Goal: Task Accomplishment & Management: Use online tool/utility

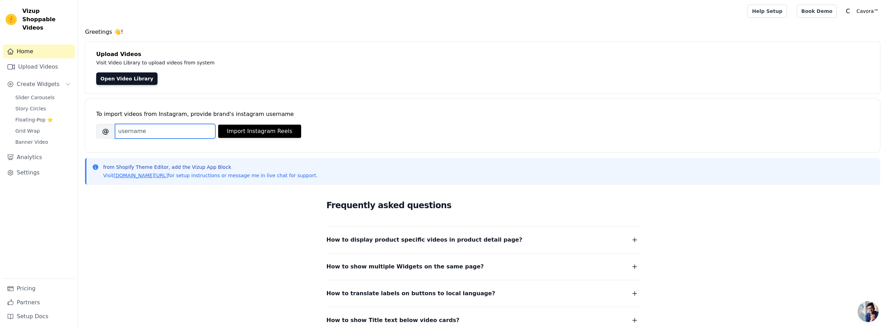
click at [184, 133] on input "Brand's Instagram Username" at bounding box center [165, 131] width 100 height 15
type input "e"
type input "cavoratr"
click at [265, 136] on button "Import Instagram Reels" at bounding box center [259, 131] width 83 height 13
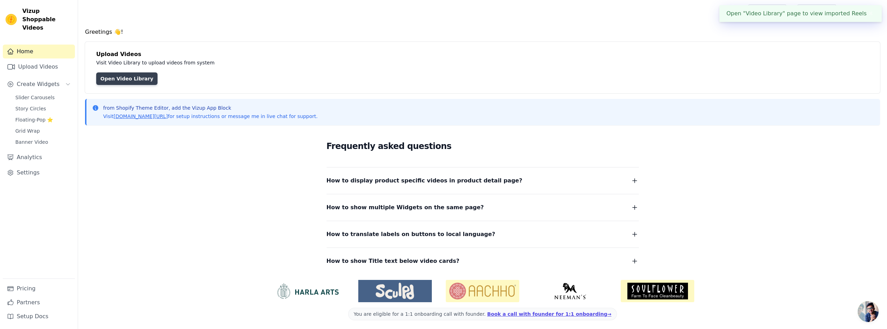
click at [107, 75] on link "Open Video Library" at bounding box center [126, 78] width 61 height 13
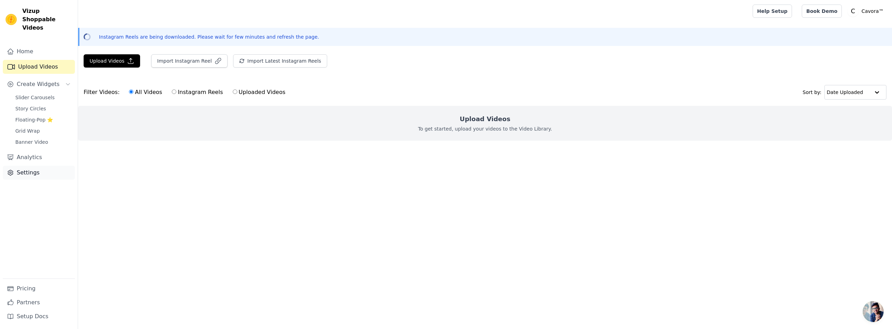
click at [34, 166] on link "Settings" at bounding box center [39, 173] width 72 height 14
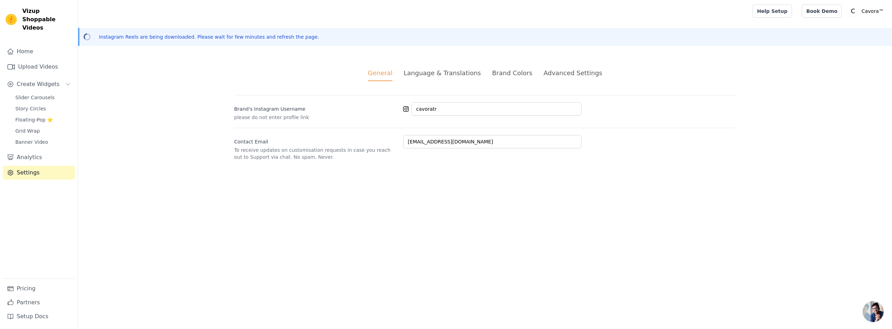
click at [448, 77] on div "Language & Translations" at bounding box center [441, 72] width 77 height 9
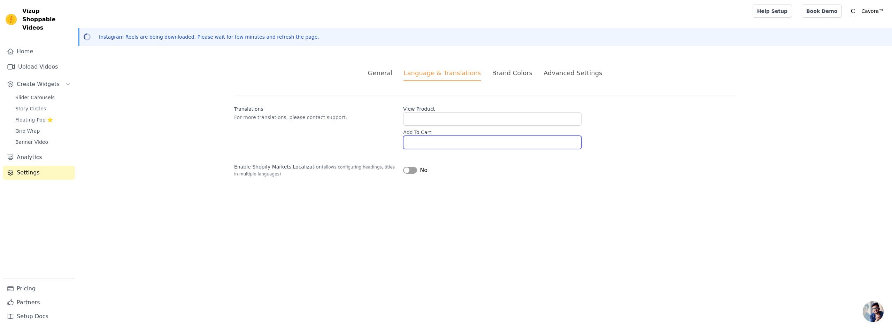
click at [416, 147] on input "Add To Cart" at bounding box center [492, 142] width 178 height 13
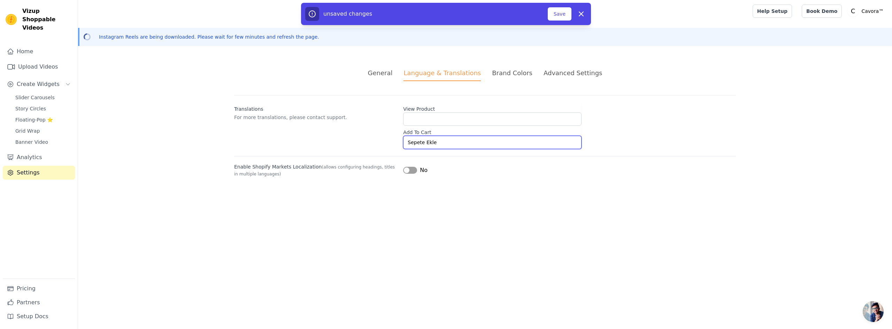
type input "Sepete Ekle"
type input "Ürünü İncele"
click at [382, 171] on label "Enable Shopify Markets Localization (allows configuring headings, titles in mul…" at bounding box center [315, 170] width 163 height 14
click at [502, 72] on div "Brand Colors" at bounding box center [512, 72] width 40 height 9
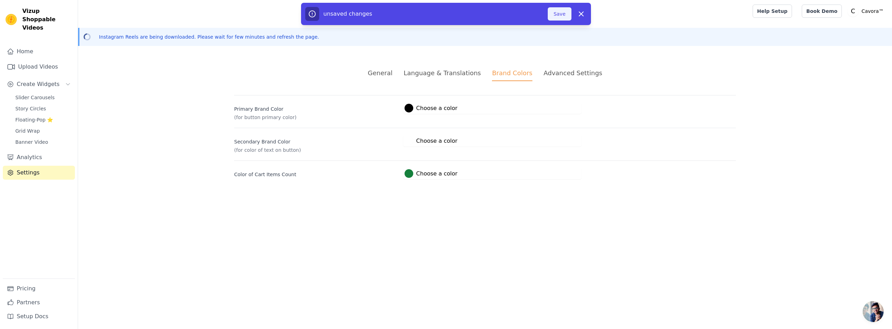
click at [564, 16] on button "Save" at bounding box center [560, 13] width 24 height 13
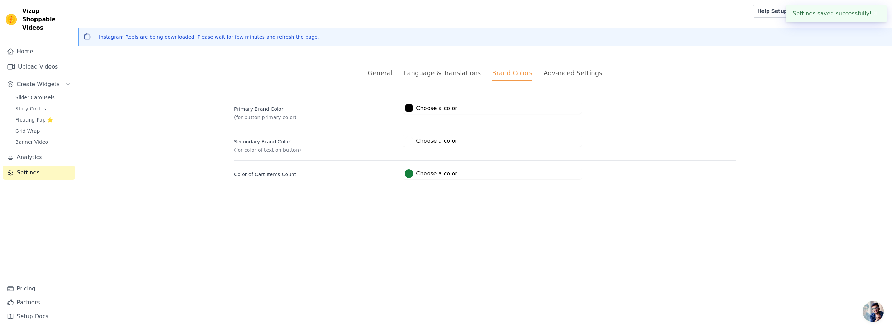
click at [562, 72] on div "Advanced Settings" at bounding box center [573, 72] width 59 height 9
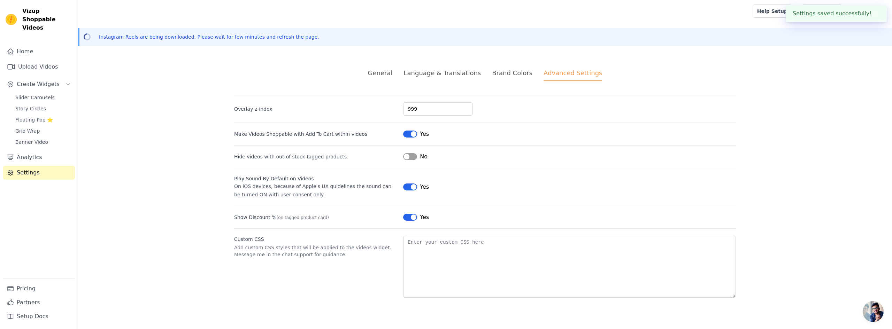
click at [388, 75] on div "General" at bounding box center [380, 72] width 25 height 9
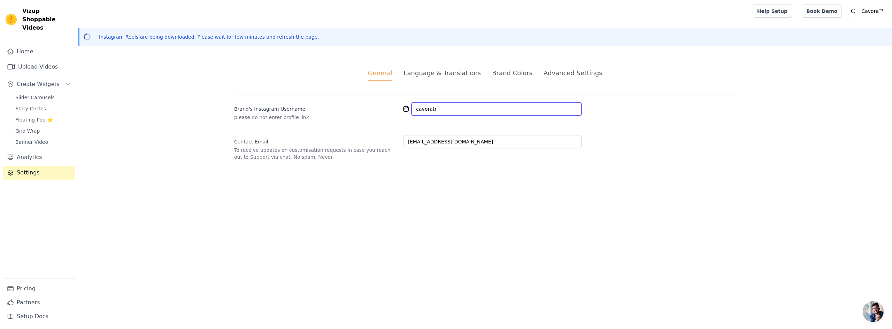
click at [465, 109] on input "cavoratr" at bounding box center [496, 108] width 170 height 13
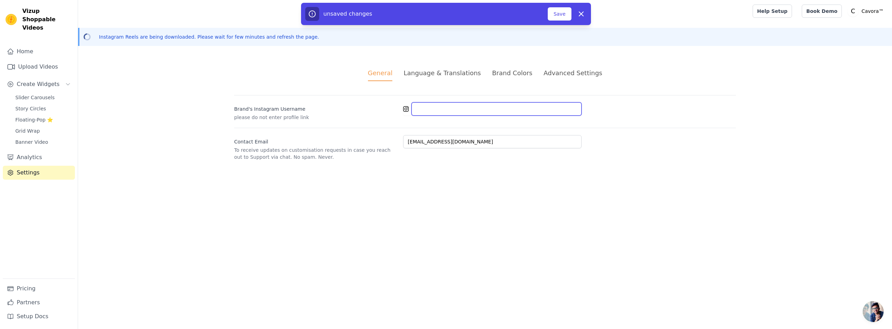
type input "cavoratr"
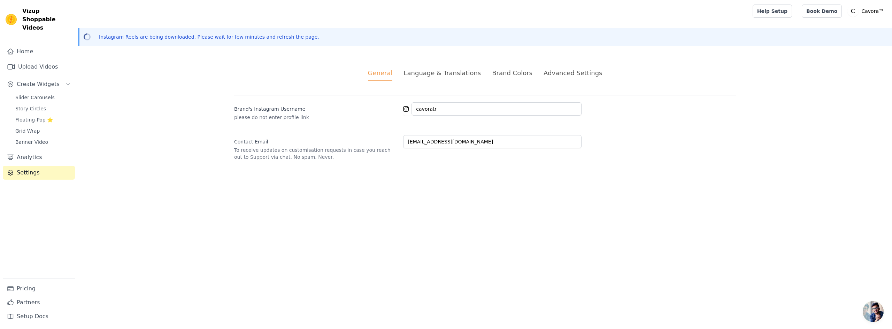
click at [309, 101] on div "Brand's Instagram Username please do not enter profile link cavoratr" at bounding box center [485, 108] width 502 height 26
click at [37, 63] on link "Upload Videos" at bounding box center [39, 67] width 72 height 14
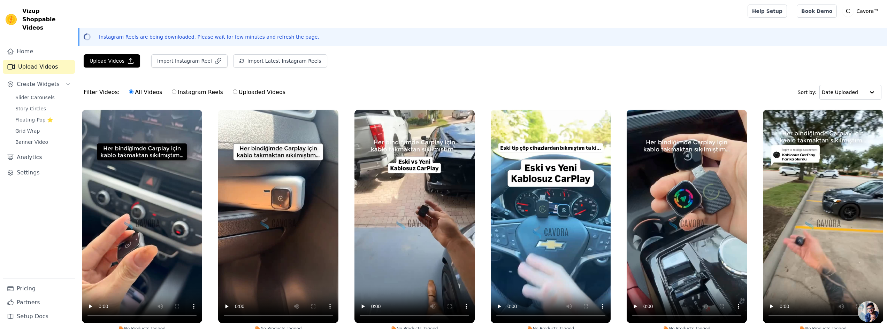
click at [865, 311] on span "Açık sohbet" at bounding box center [867, 311] width 21 height 21
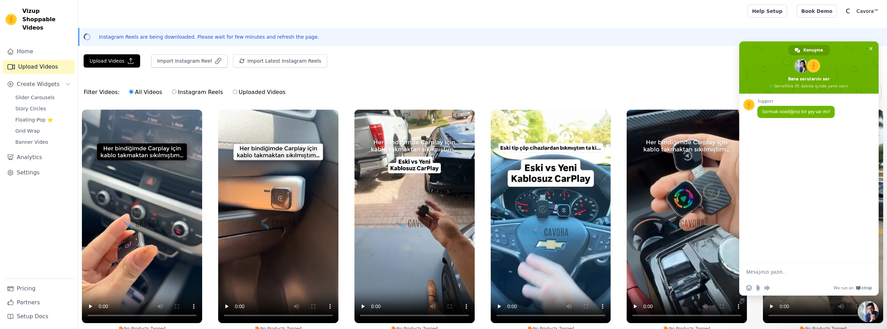
click at [865, 311] on span "Sohbeti kapat" at bounding box center [867, 311] width 21 height 21
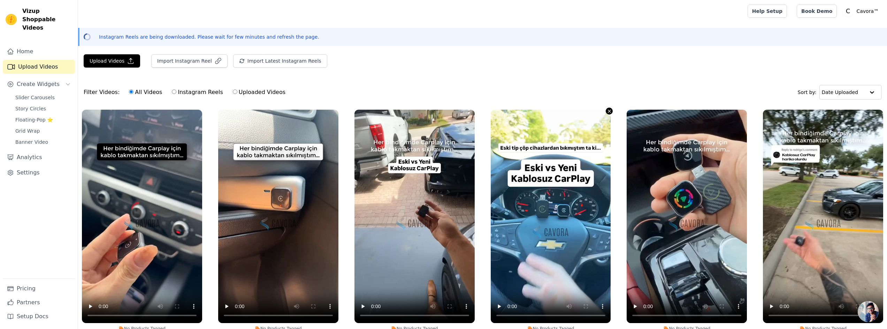
click at [608, 111] on icon "button" at bounding box center [609, 111] width 3 height 3
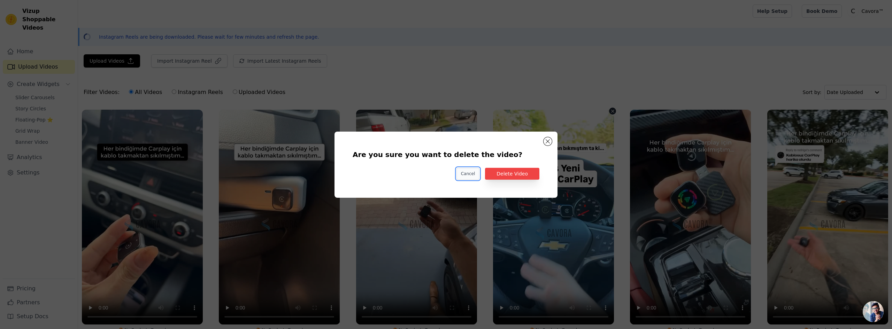
click at [461, 175] on button "Cancel" at bounding box center [467, 174] width 23 height 12
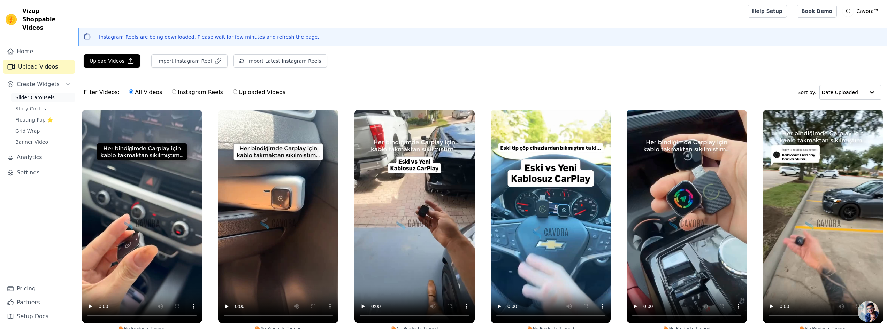
click at [26, 94] on span "Slider Carousels" at bounding box center [34, 97] width 39 height 7
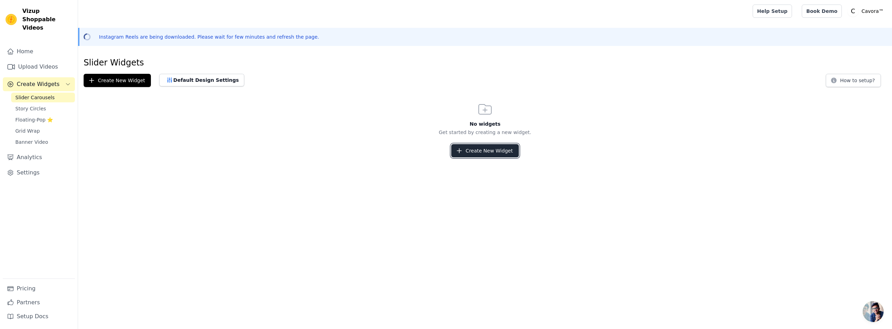
click at [503, 154] on button "Create New Widget" at bounding box center [484, 150] width 67 height 13
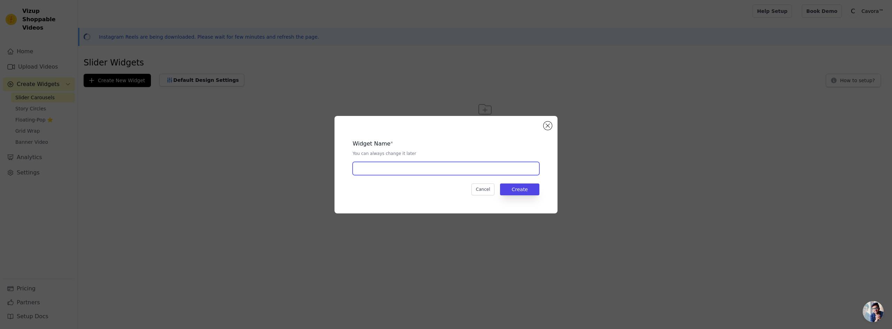
click at [457, 170] on input "text" at bounding box center [446, 168] width 187 height 13
type input "k"
type input "slide1"
click at [500, 184] on button "Create" at bounding box center [519, 190] width 39 height 12
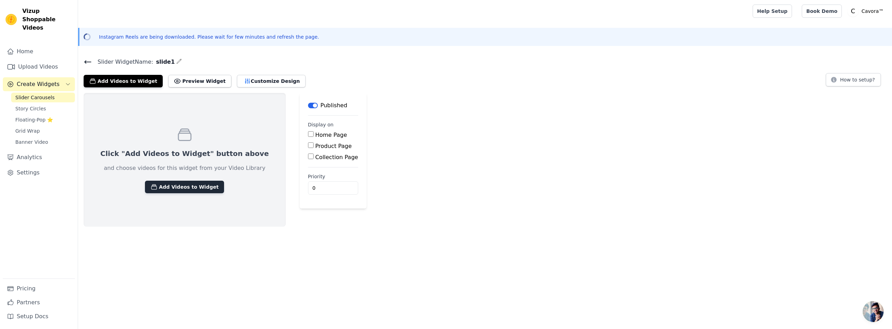
click at [185, 186] on button "Add Videos to Widget" at bounding box center [184, 187] width 79 height 13
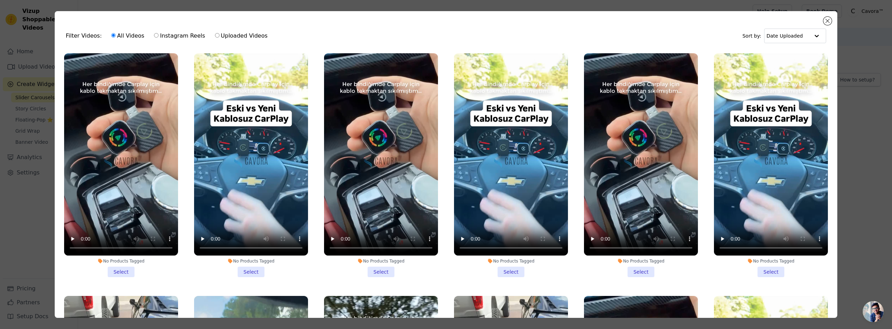
click at [241, 269] on li "No Products Tagged Select" at bounding box center [251, 165] width 114 height 224
click at [0, 0] on input "No Products Tagged Select" at bounding box center [0, 0] width 0 height 0
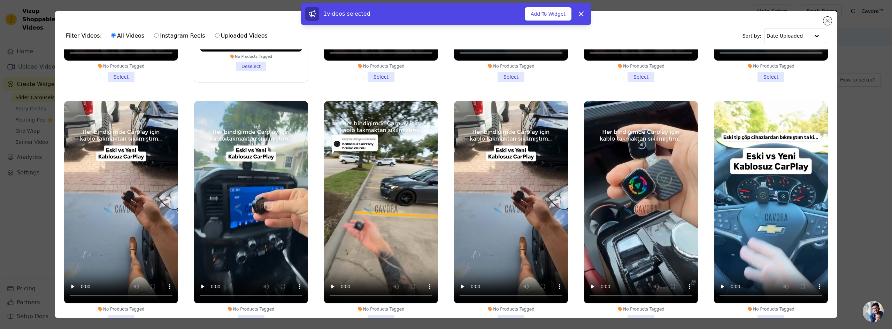
scroll to position [244, 0]
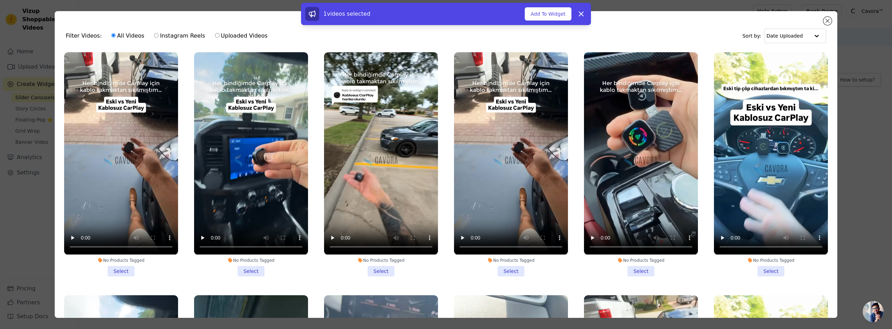
click at [254, 268] on li "No Products Tagged Select" at bounding box center [251, 164] width 114 height 224
click at [0, 0] on input "No Products Tagged Select" at bounding box center [0, 0] width 0 height 0
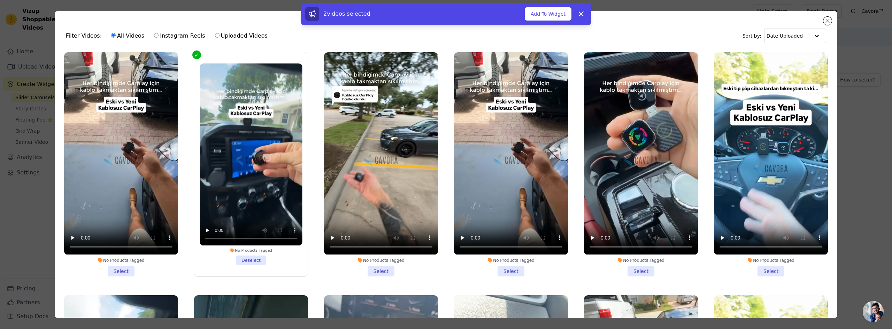
click at [374, 271] on li "No Products Tagged Select" at bounding box center [381, 164] width 114 height 224
click at [0, 0] on input "No Products Tagged Select" at bounding box center [0, 0] width 0 height 0
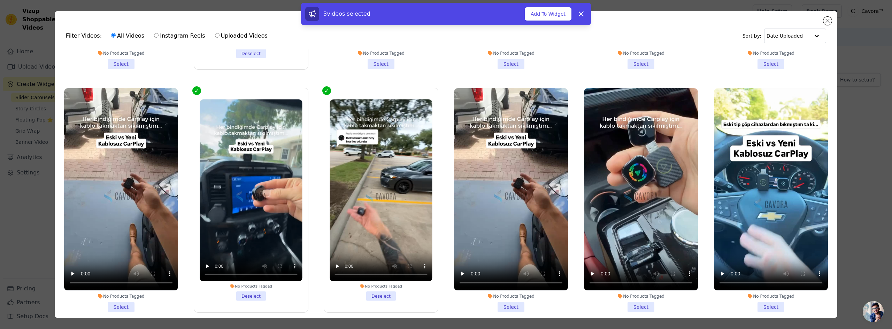
scroll to position [209, 0]
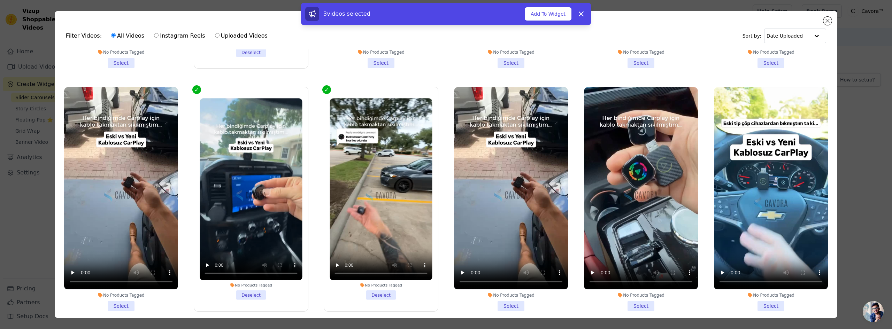
click at [119, 298] on li "No Products Tagged Select" at bounding box center [121, 199] width 114 height 224
click at [0, 0] on input "No Products Tagged Select" at bounding box center [0, 0] width 0 height 0
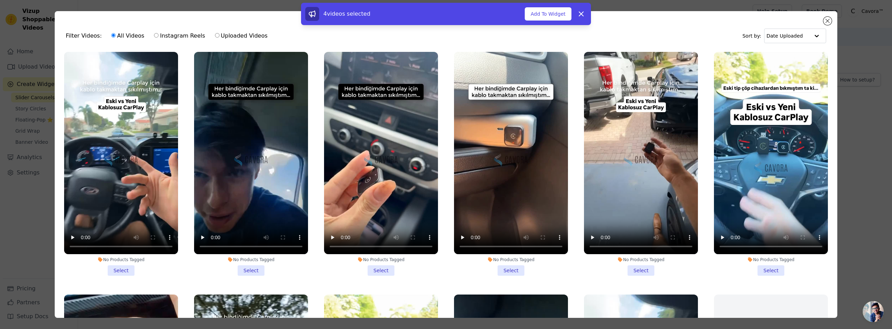
scroll to position [488, 0]
click at [512, 265] on li "No Products Tagged Select" at bounding box center [511, 164] width 114 height 224
click at [0, 0] on input "No Products Tagged Select" at bounding box center [0, 0] width 0 height 0
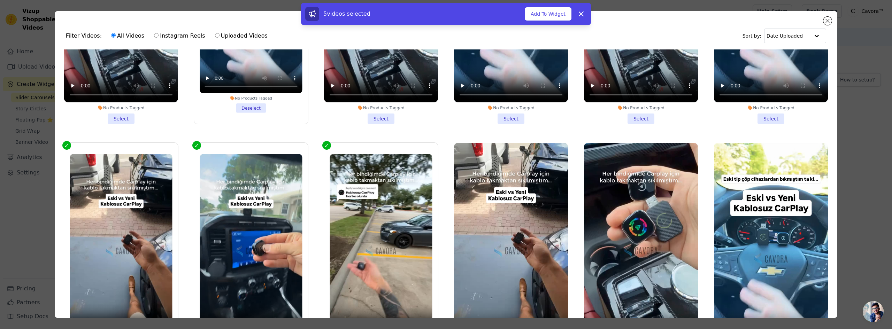
scroll to position [0, 0]
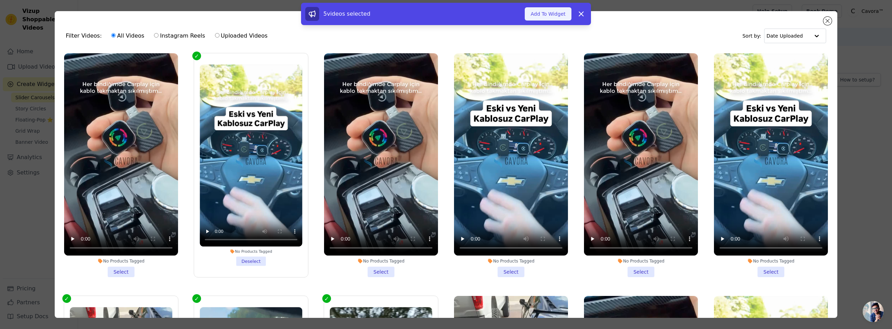
click at [558, 15] on button "Add To Widget" at bounding box center [548, 13] width 47 height 13
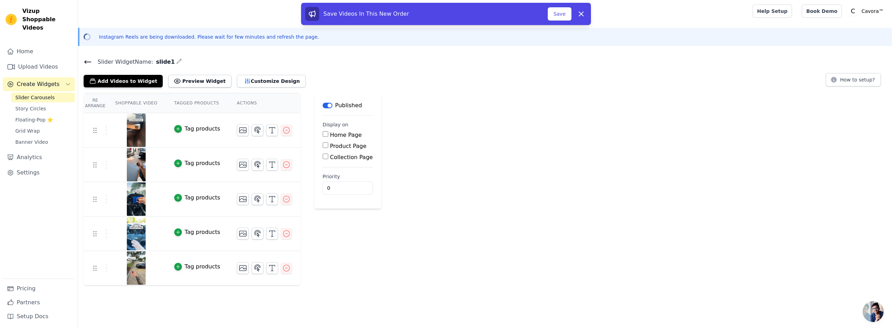
click at [392, 270] on div "Re Arrange Shoppable Video Tagged Products Actions Tag products Tag products Ta…" at bounding box center [485, 189] width 814 height 193
click at [323, 146] on input "Product Page" at bounding box center [326, 145] width 6 height 6
checkbox input "true"
click at [328, 167] on input "Specific Product Pages" at bounding box center [331, 165] width 6 height 6
radio input "true"
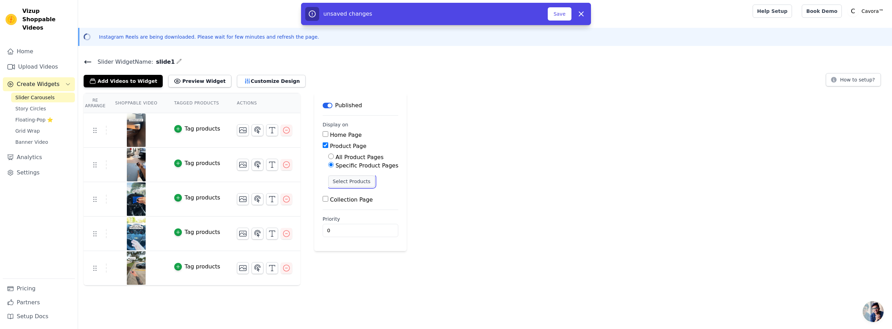
click at [343, 179] on button "Select Products" at bounding box center [351, 182] width 47 height 12
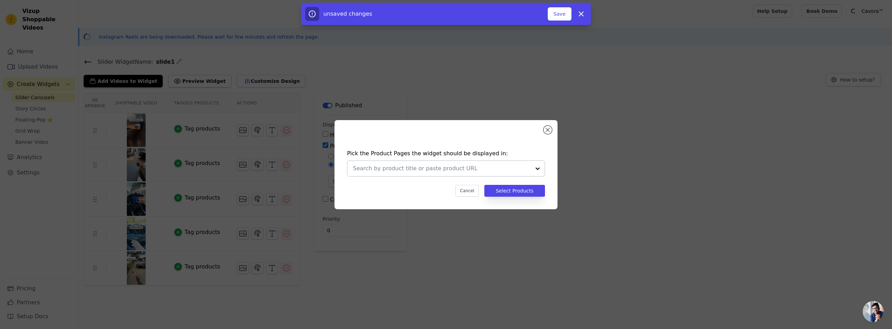
click at [537, 168] on div at bounding box center [538, 168] width 14 height 15
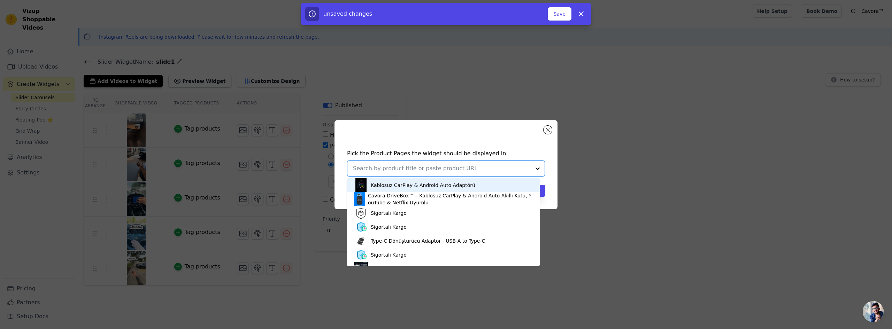
click at [421, 185] on div "Kablosuz CarPlay & Android Auto Adaptörü" at bounding box center [423, 185] width 105 height 7
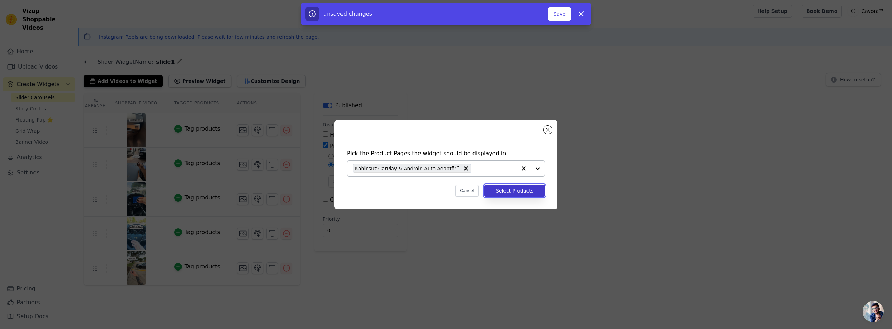
click at [520, 191] on button "Select Products" at bounding box center [514, 191] width 61 height 12
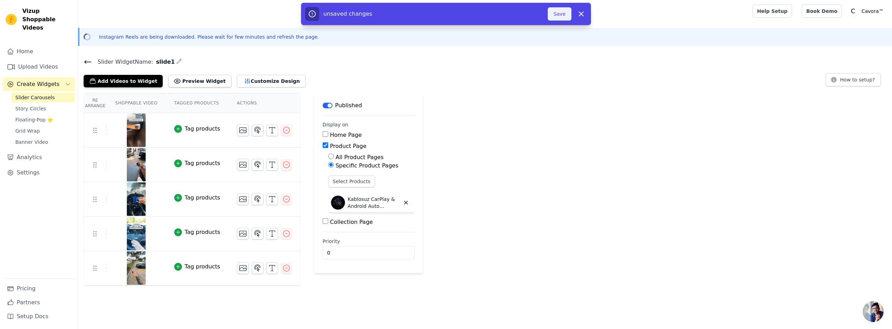
click at [566, 18] on button "Save" at bounding box center [560, 13] width 24 height 13
click at [561, 17] on button "Save" at bounding box center [560, 13] width 24 height 13
click at [181, 79] on button "Preview Widget" at bounding box center [199, 81] width 63 height 13
click at [351, 251] on input "0" at bounding box center [369, 252] width 92 height 13
click at [476, 243] on div "Re Arrange Shoppable Video Tagged Products Actions Tag products Tag products Ta…" at bounding box center [485, 189] width 814 height 193
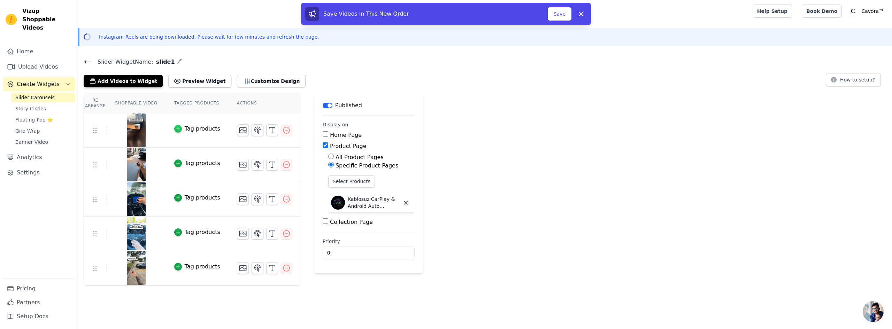
click at [176, 128] on icon "button" at bounding box center [178, 128] width 5 height 5
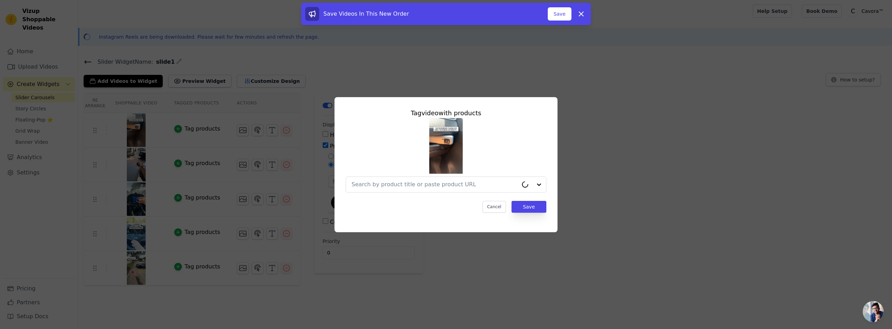
click at [219, 145] on div "Tag video with products Cancel Save" at bounding box center [446, 164] width 870 height 157
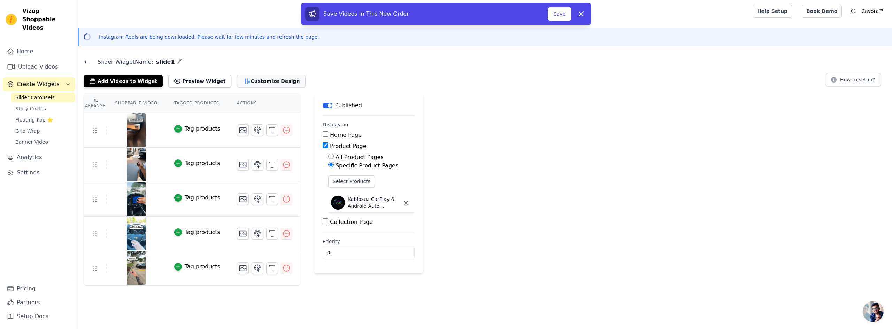
click at [237, 84] on button "Customize Design" at bounding box center [271, 81] width 69 height 13
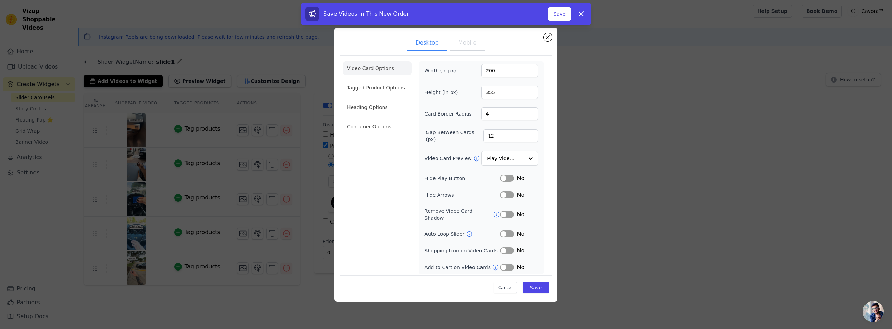
click at [480, 45] on button "Mobile" at bounding box center [467, 43] width 35 height 15
click at [546, 40] on button "Close modal" at bounding box center [548, 37] width 8 height 8
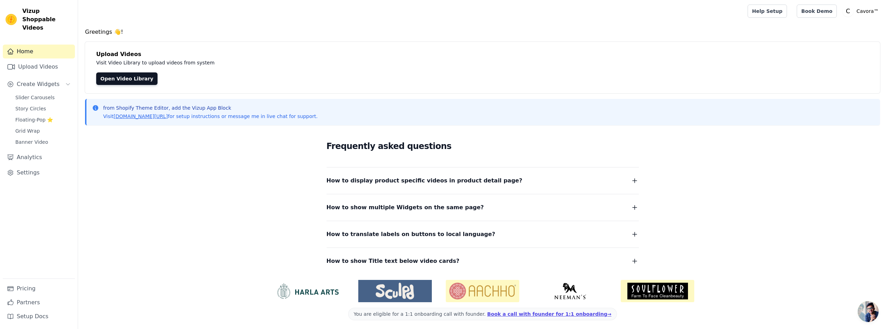
click at [313, 43] on div "Upload Videos Visit Video Library to upload videos from system Open Video Libra…" at bounding box center [482, 68] width 795 height 52
